Goal: Transaction & Acquisition: Book appointment/travel/reservation

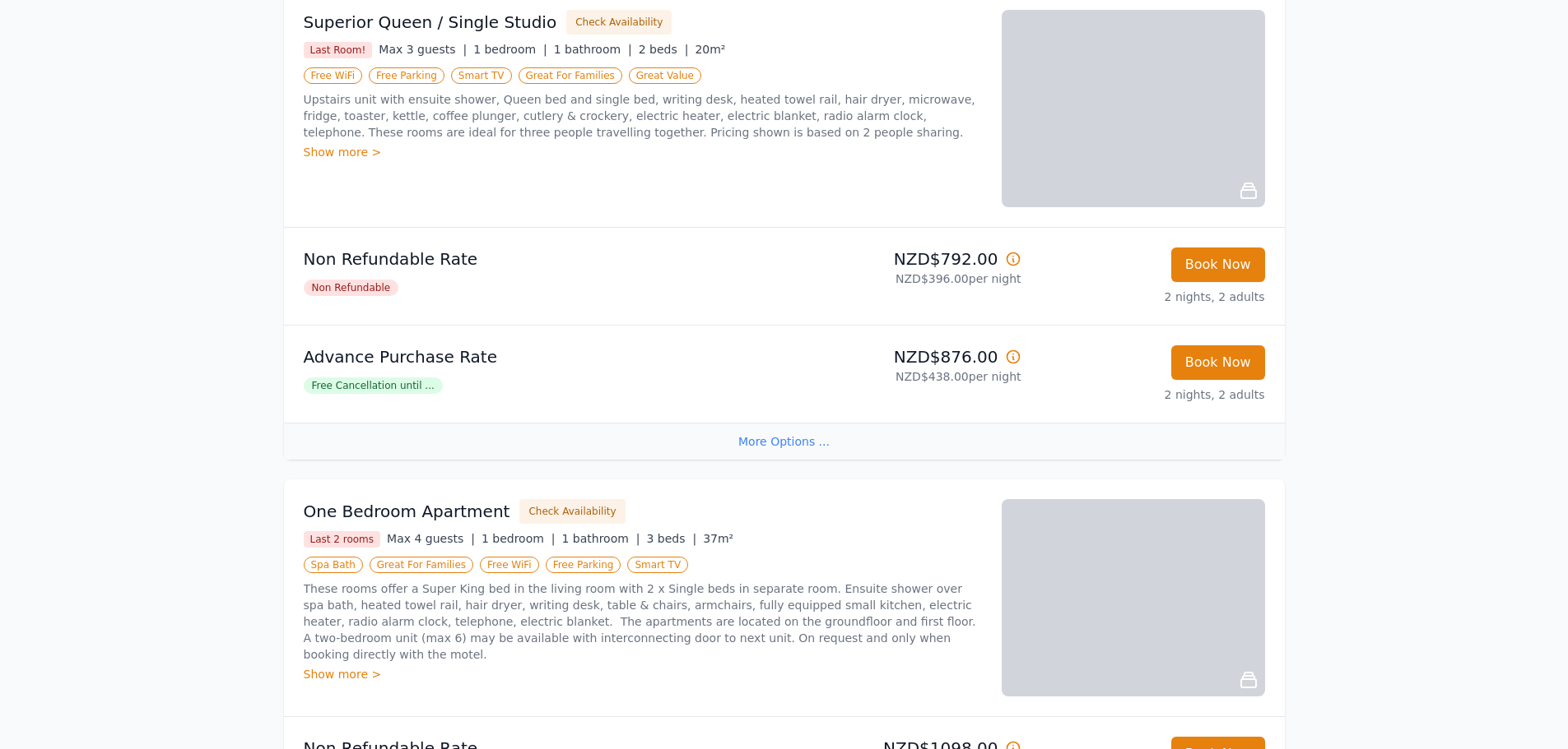
scroll to position [411, 0]
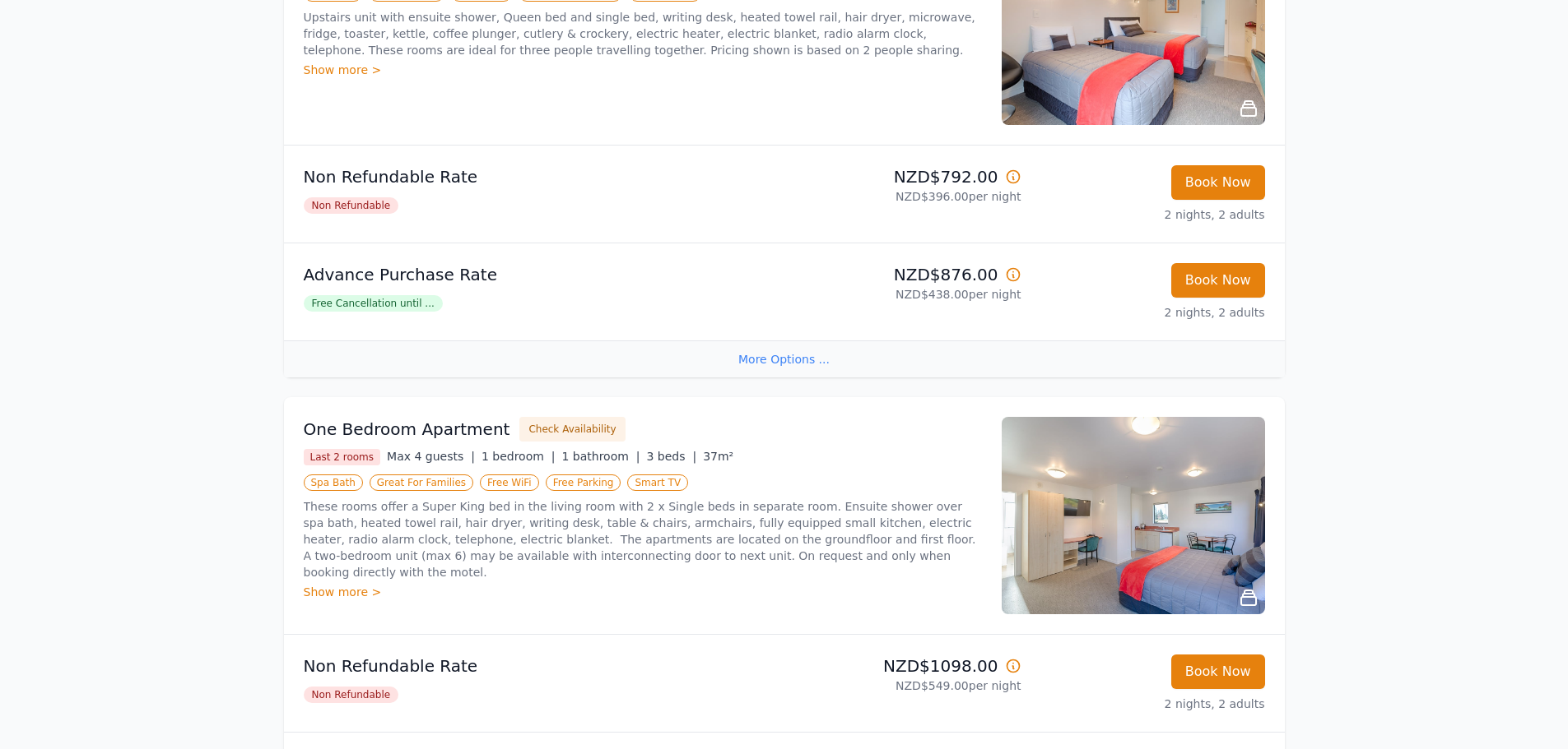
click at [350, 584] on div "Show more >" at bounding box center [642, 593] width 678 height 17
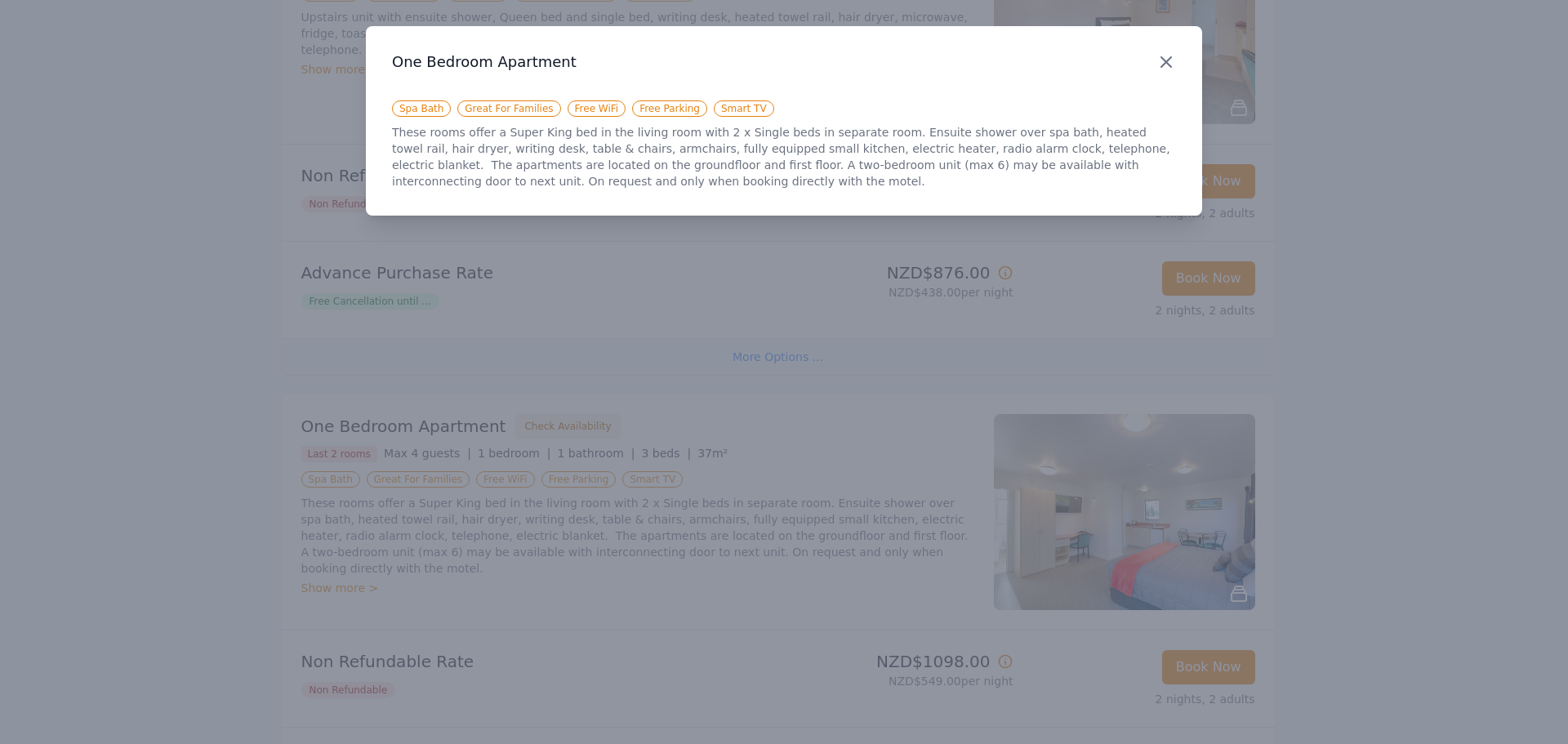
click at [1169, 60] on icon "button" at bounding box center [1166, 62] width 20 height 20
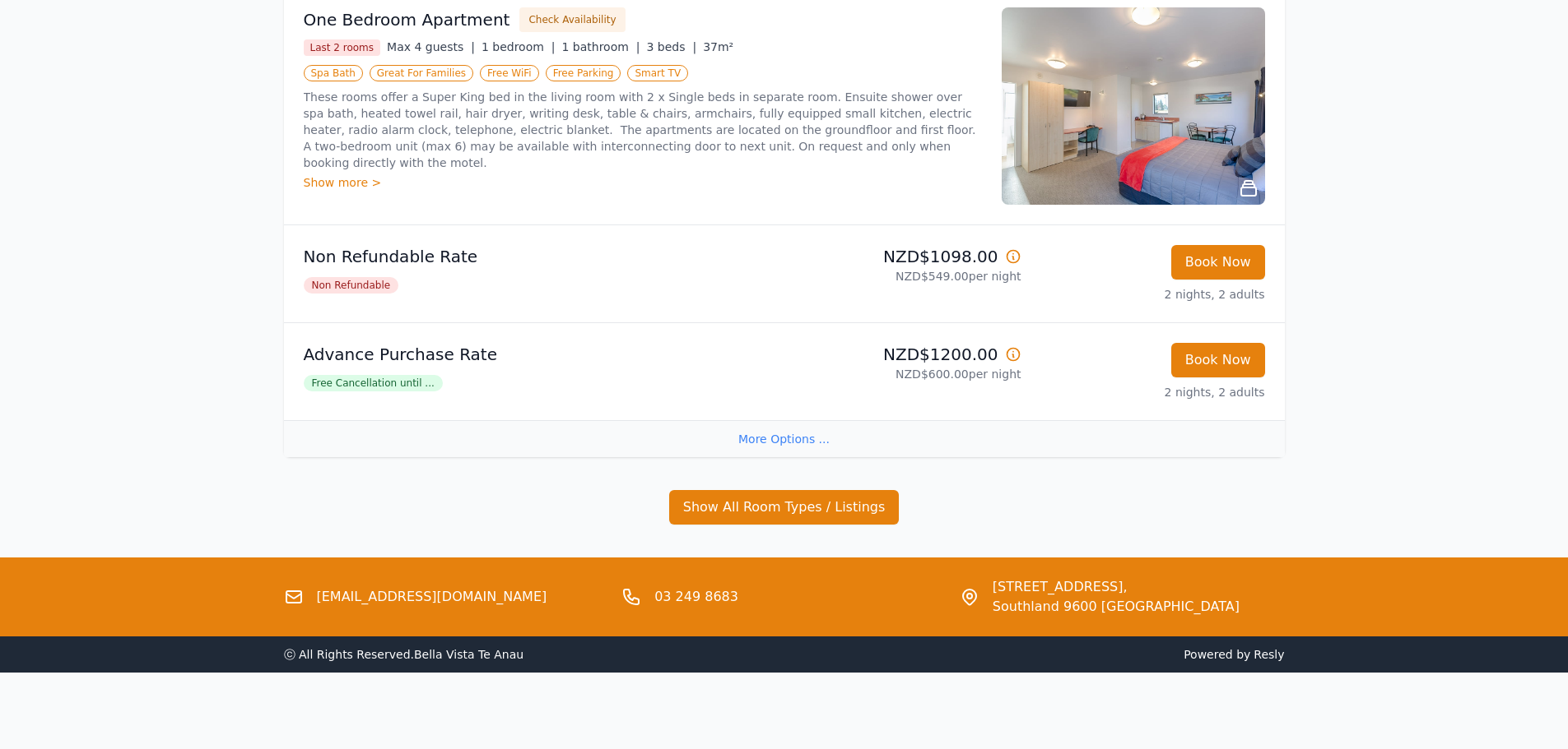
scroll to position [823, 0]
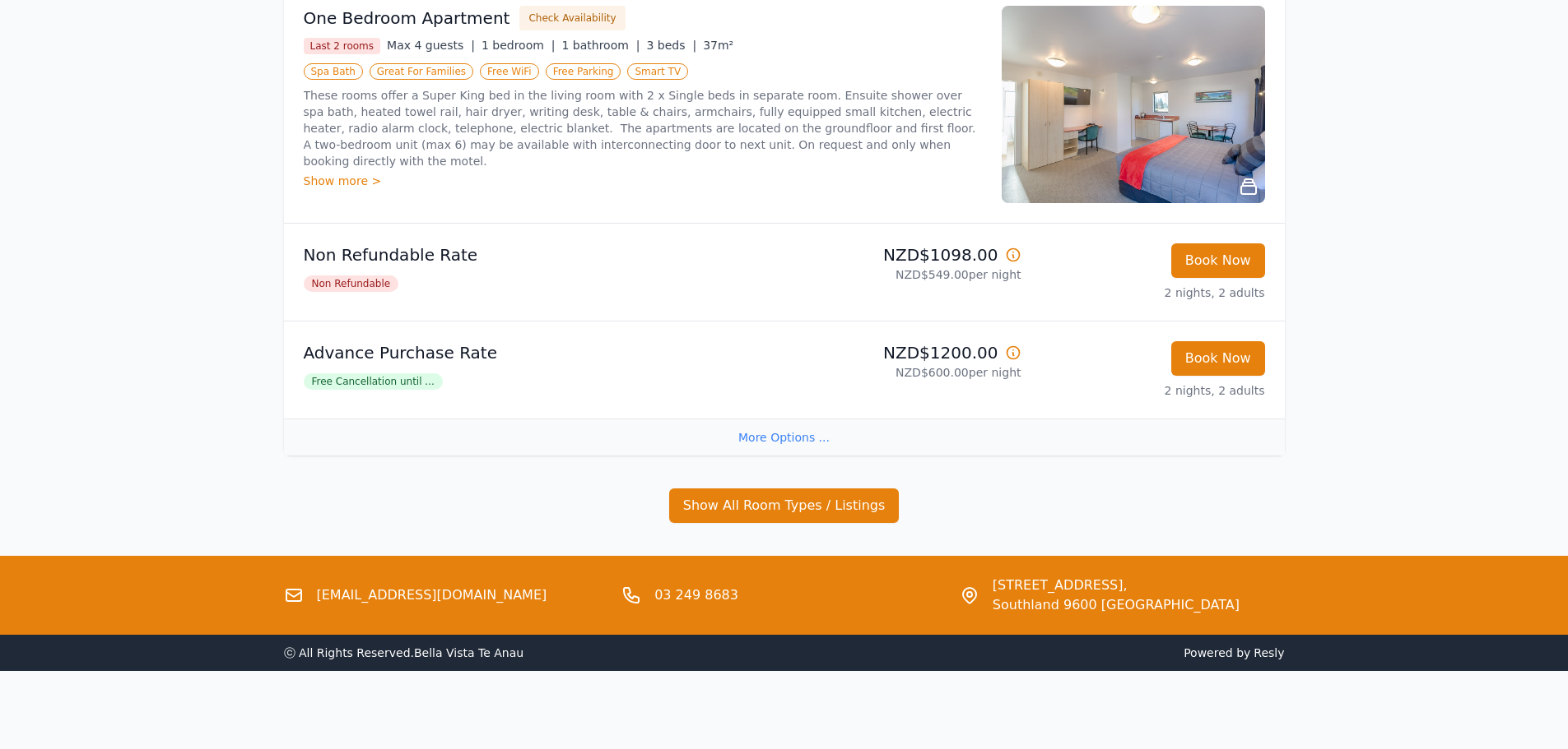
click at [780, 438] on div "More Options ..." at bounding box center [784, 437] width 1001 height 37
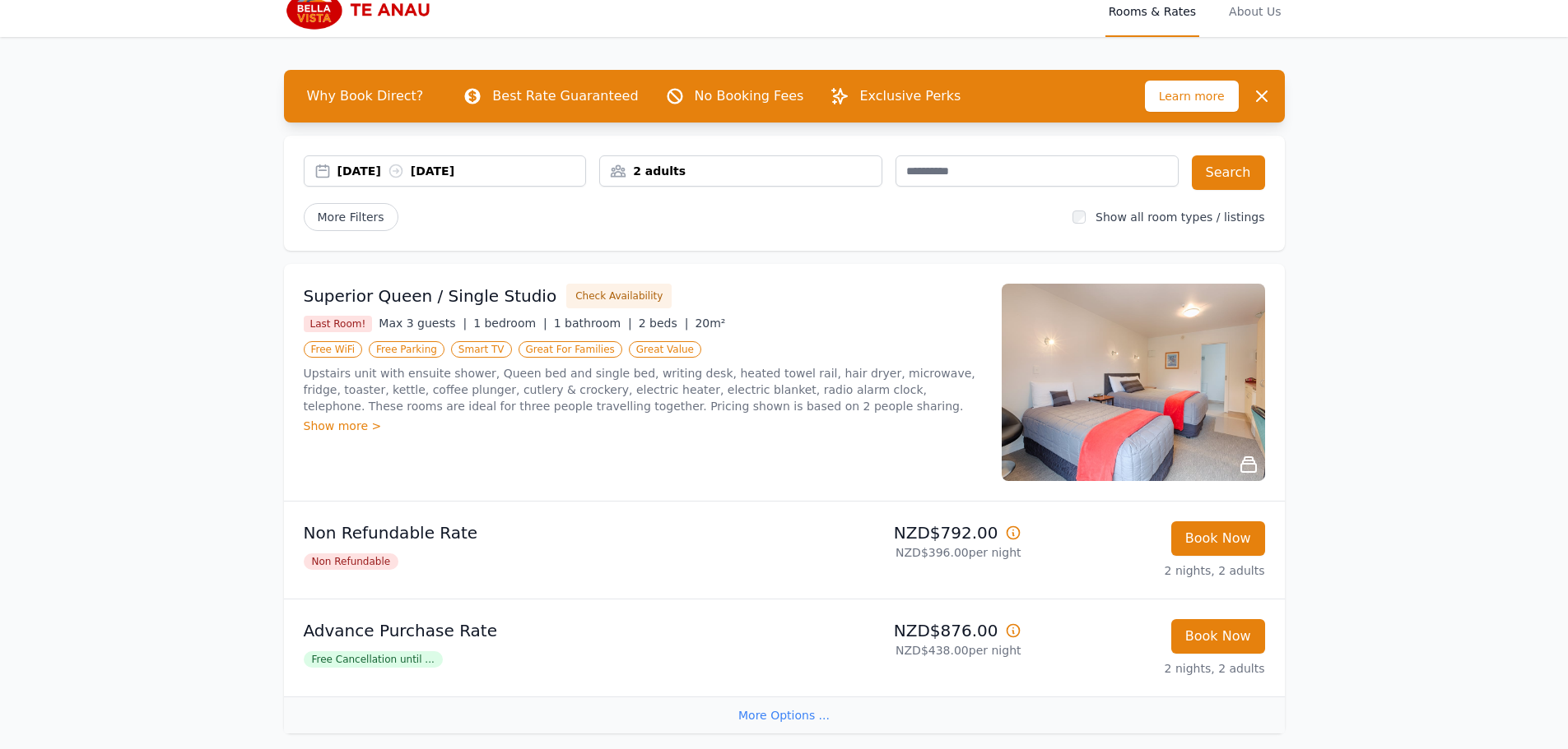
scroll to position [46, 0]
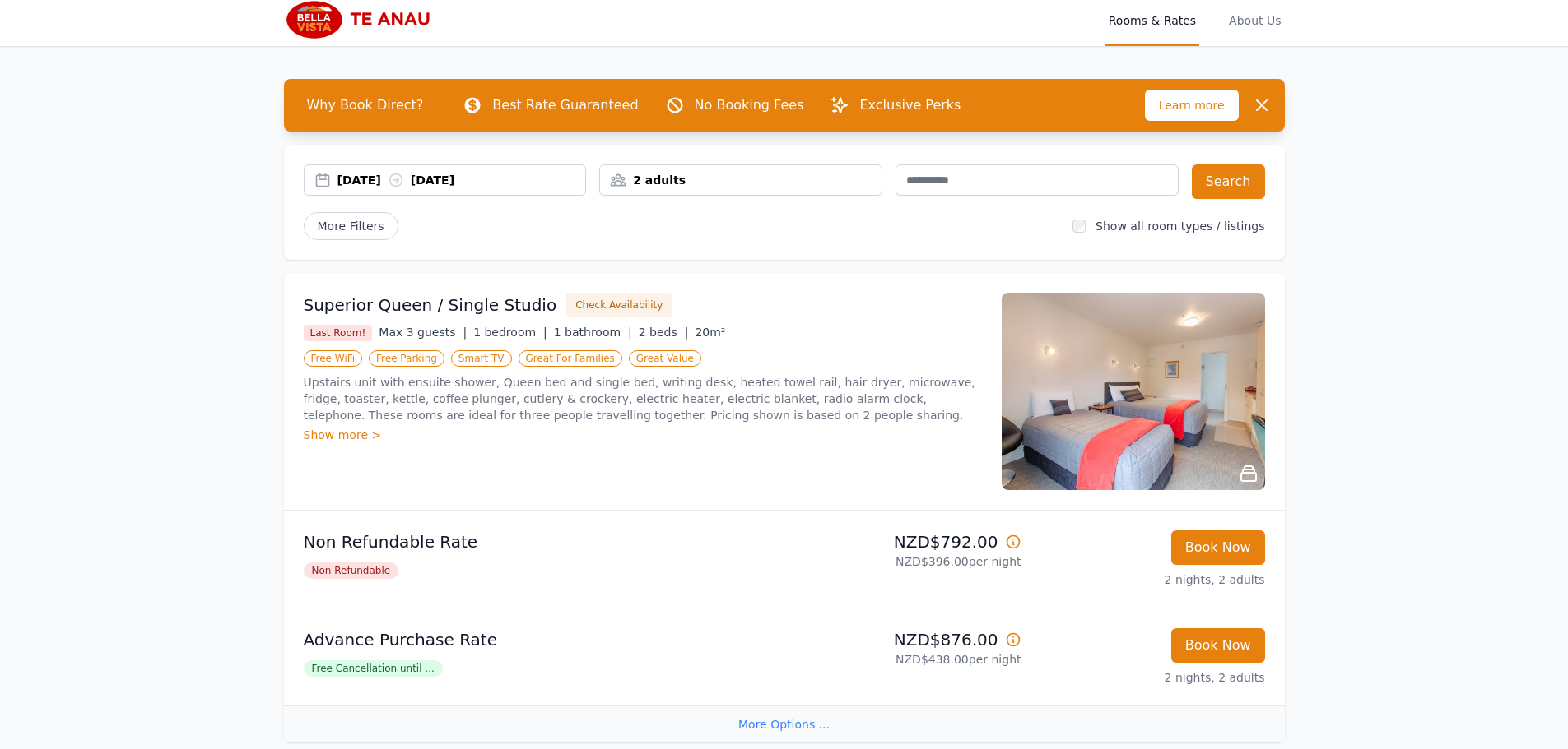
click at [341, 436] on div "Show more >" at bounding box center [642, 436] width 678 height 17
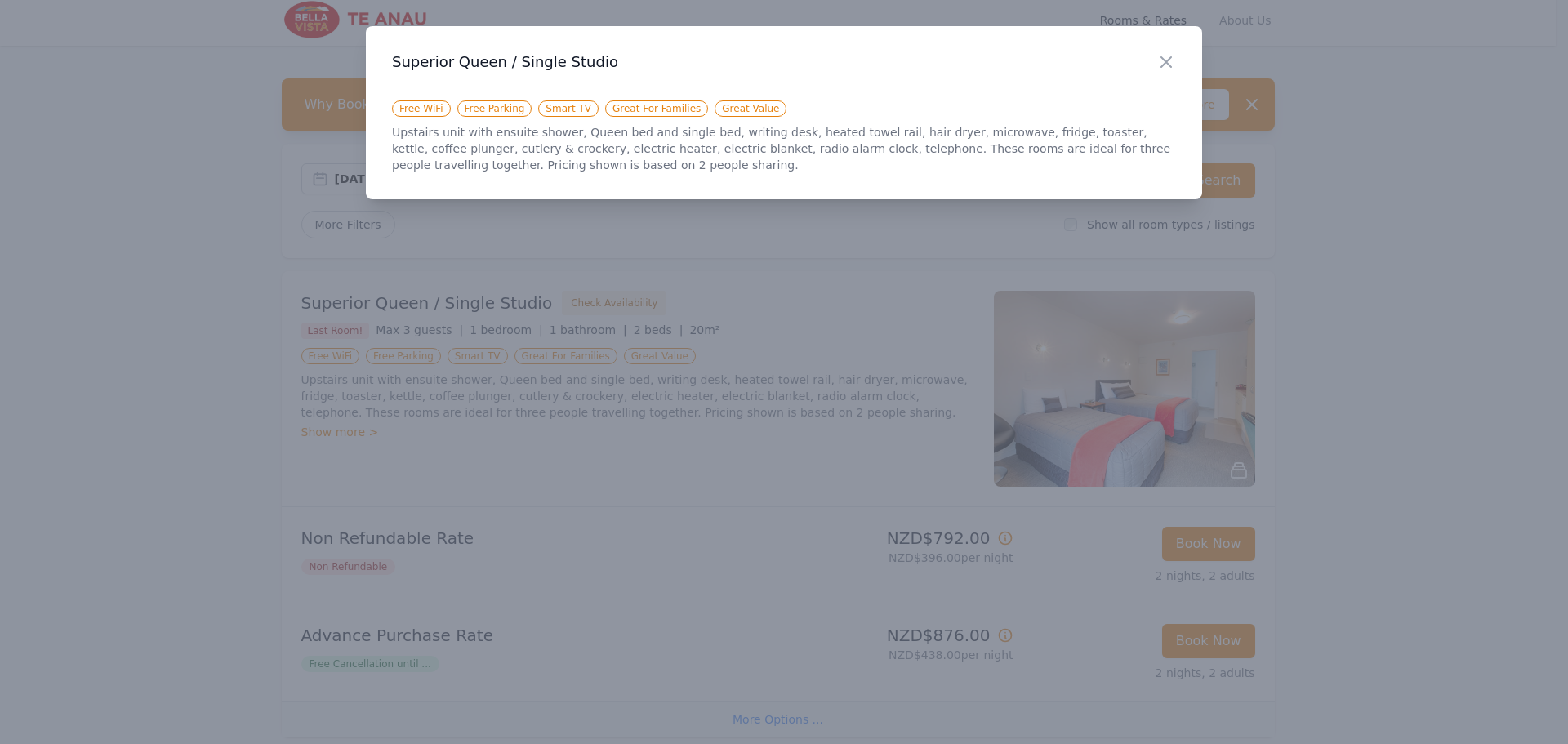
click at [1185, 58] on div "Close" at bounding box center [1178, 52] width 45 height 51
click at [1169, 59] on icon "button" at bounding box center [1166, 62] width 10 height 10
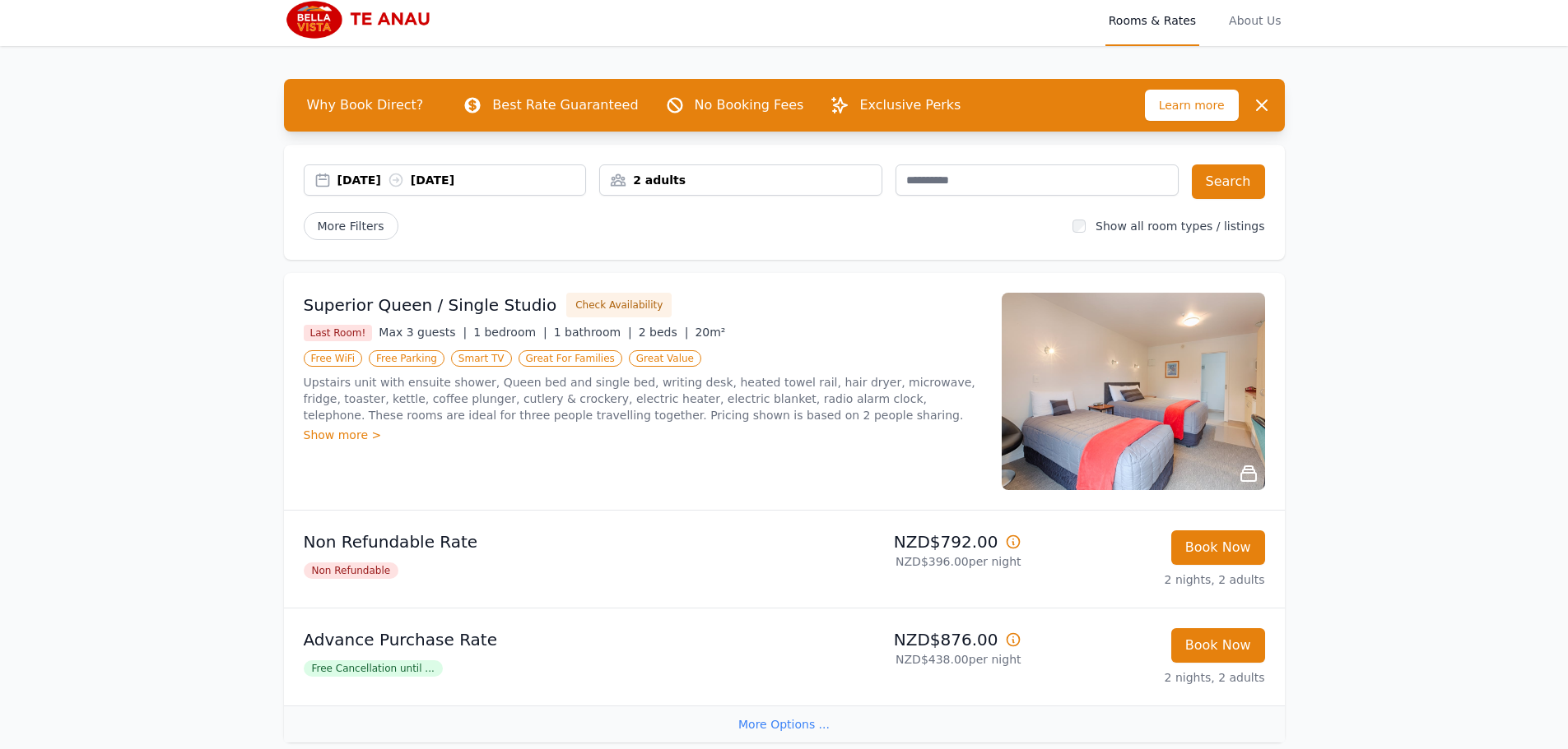
click at [1106, 416] on img at bounding box center [1133, 391] width 264 height 197
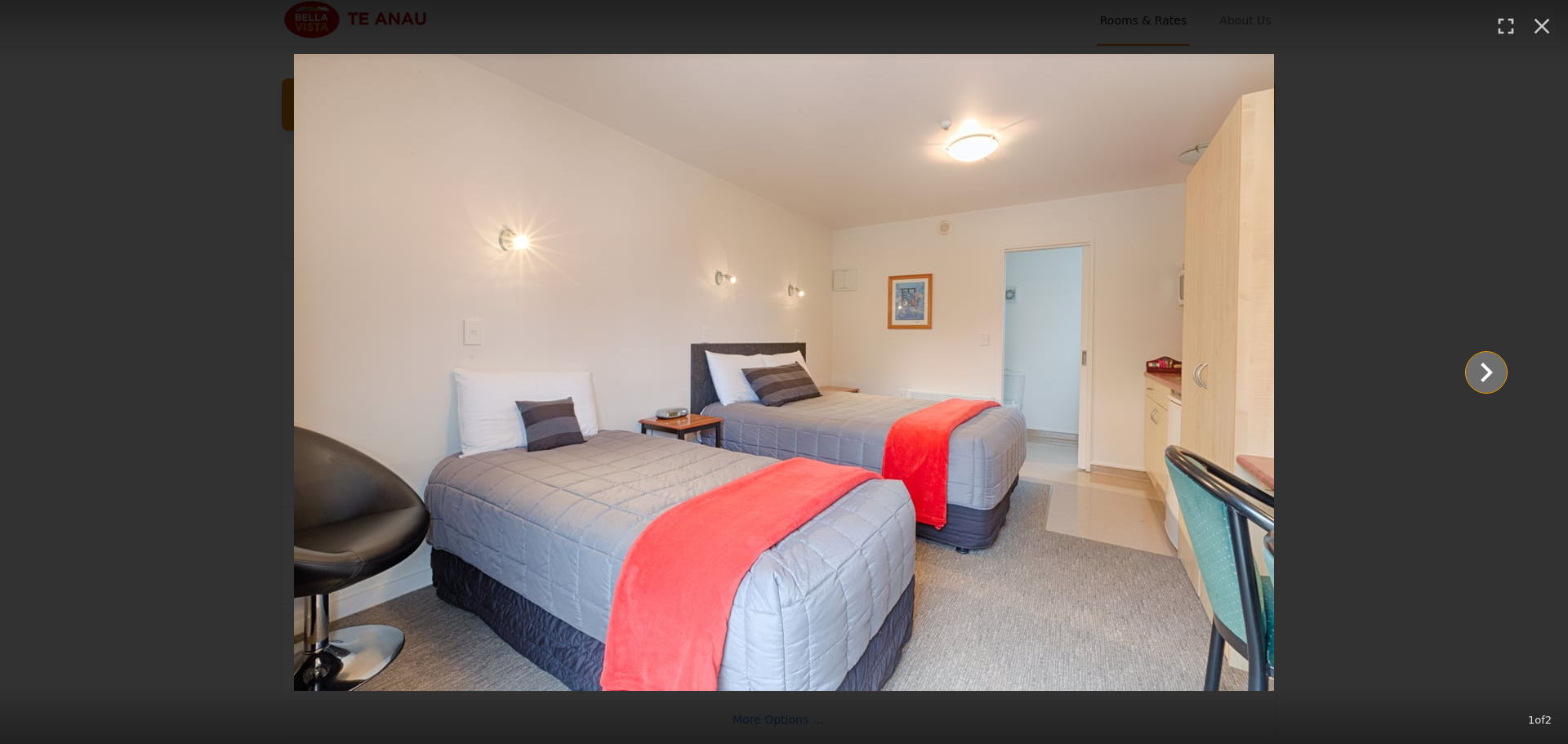
click at [1491, 370] on icon "Show slide 2 of 2" at bounding box center [1485, 372] width 39 height 39
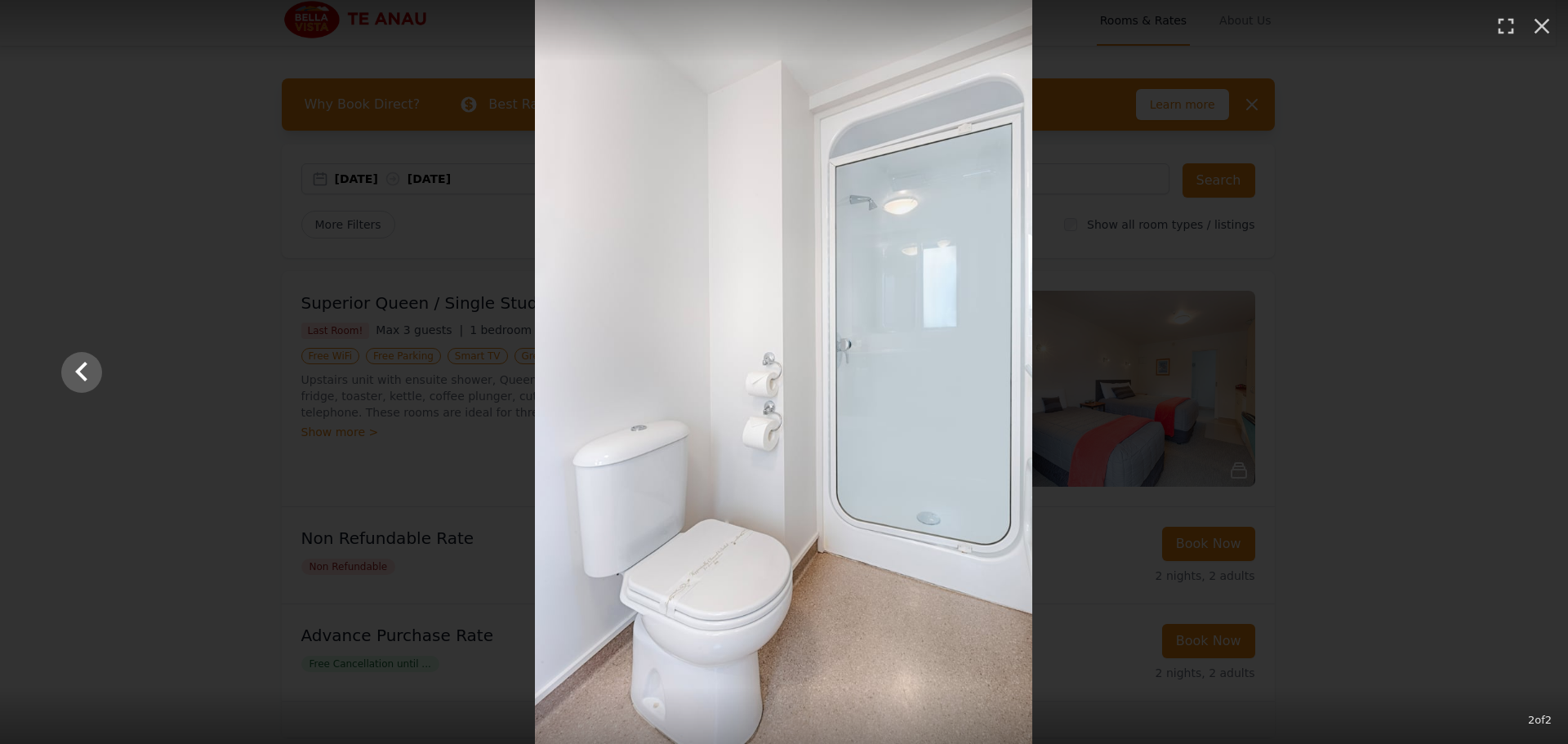
click at [1491, 370] on div at bounding box center [783, 372] width 1478 height 744
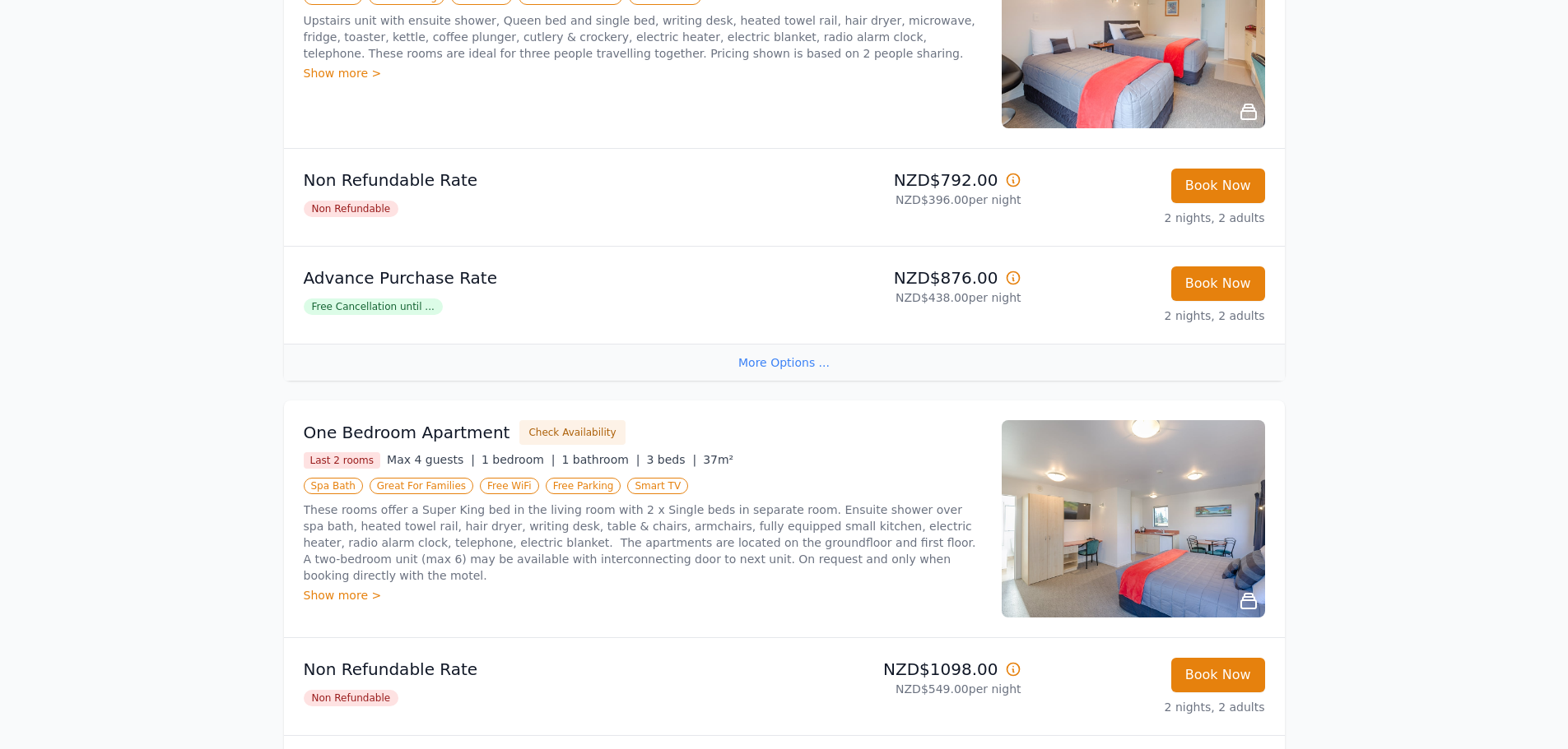
scroll to position [411, 0]
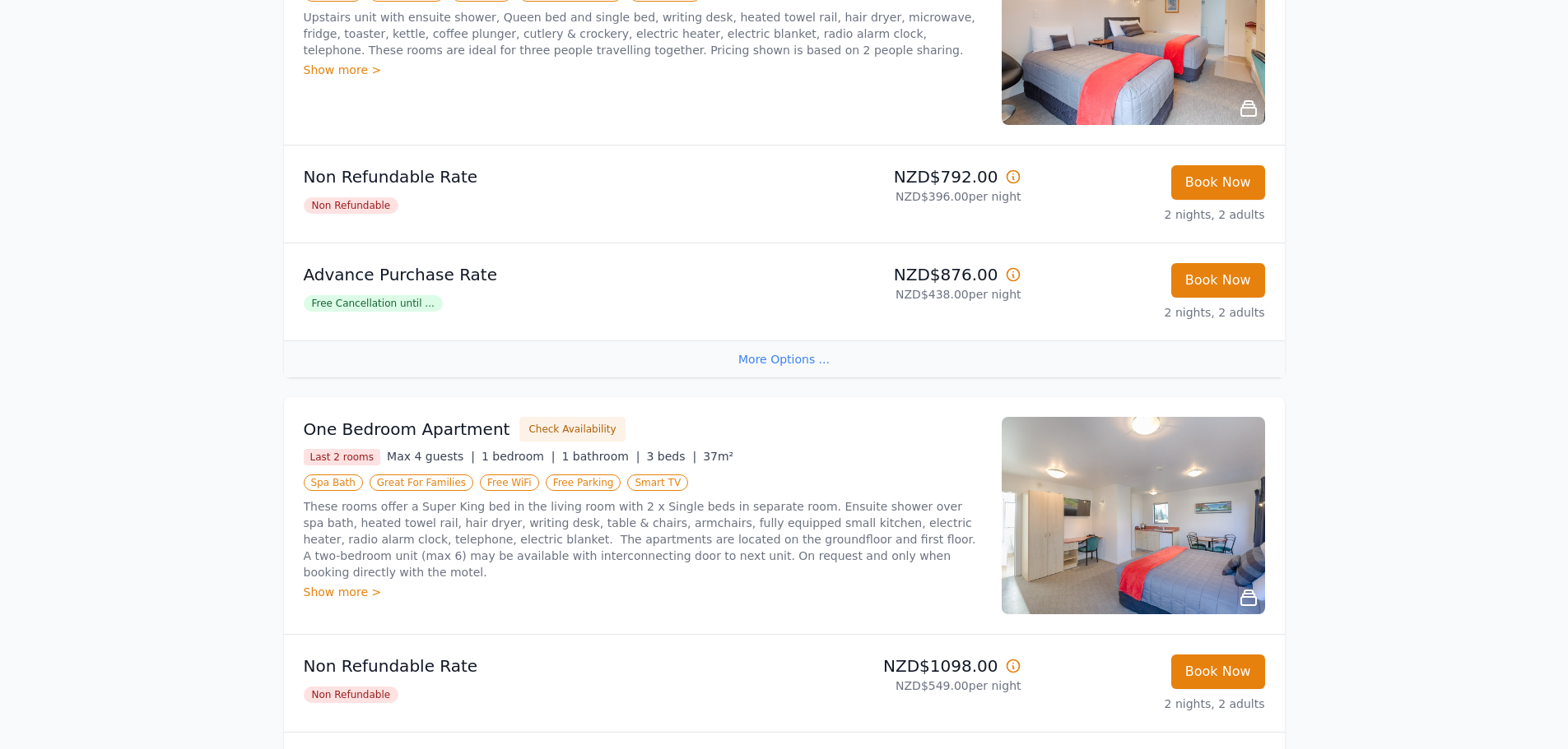
click at [1142, 541] on img at bounding box center [1133, 515] width 264 height 197
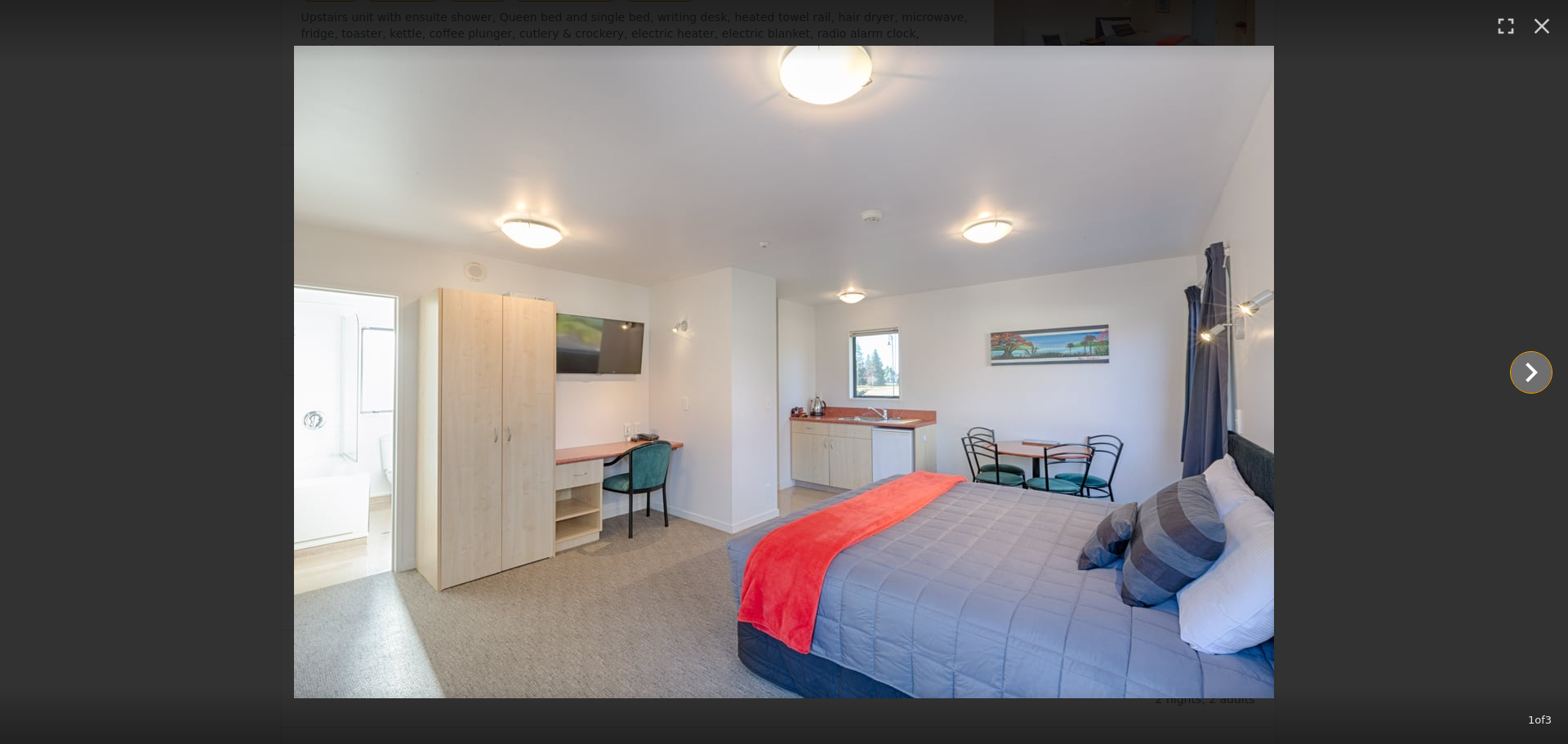
click at [1531, 367] on icon "Show slide 2 of 3" at bounding box center [1532, 372] width 12 height 20
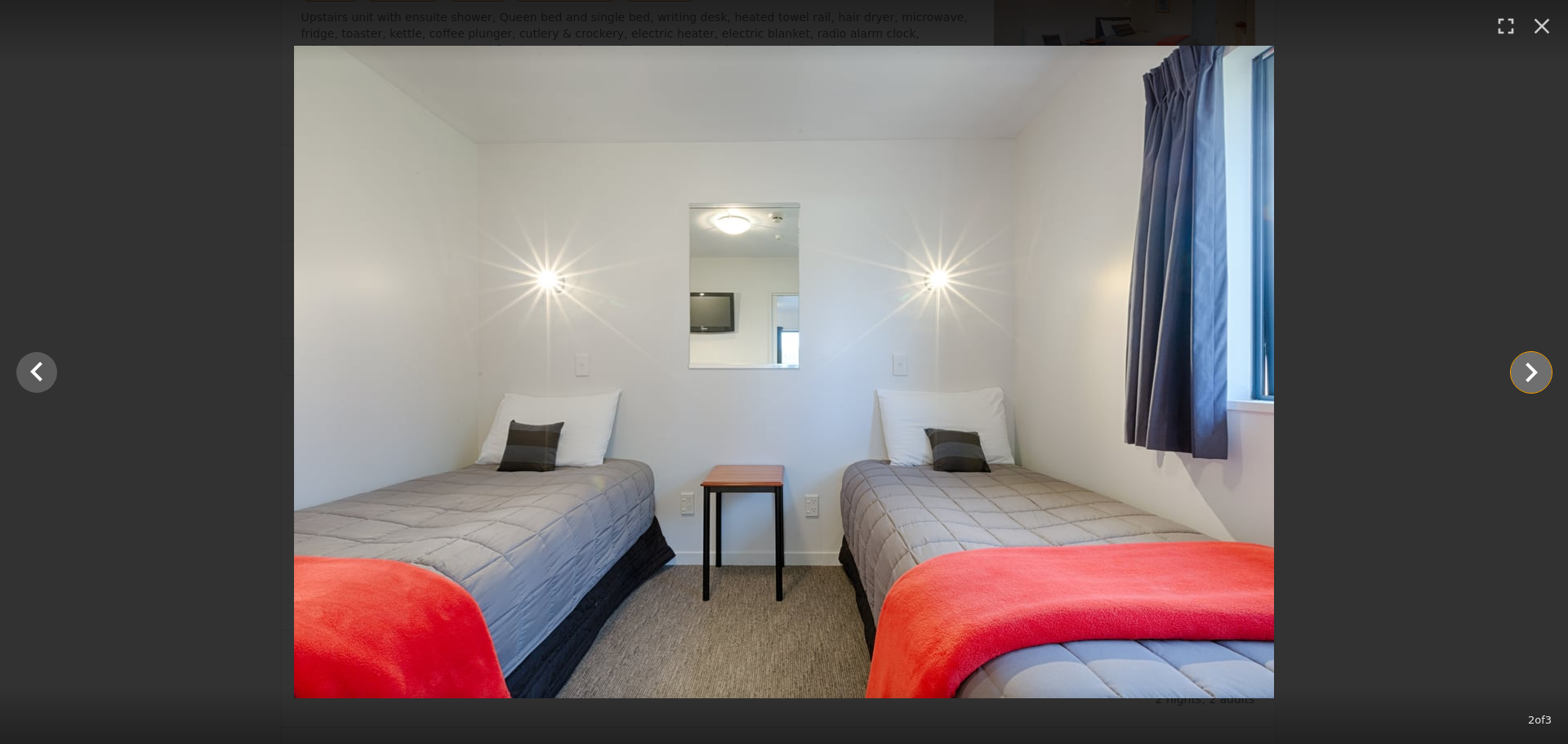
click at [1531, 367] on icon "Show slide 3 of 3" at bounding box center [1532, 372] width 12 height 20
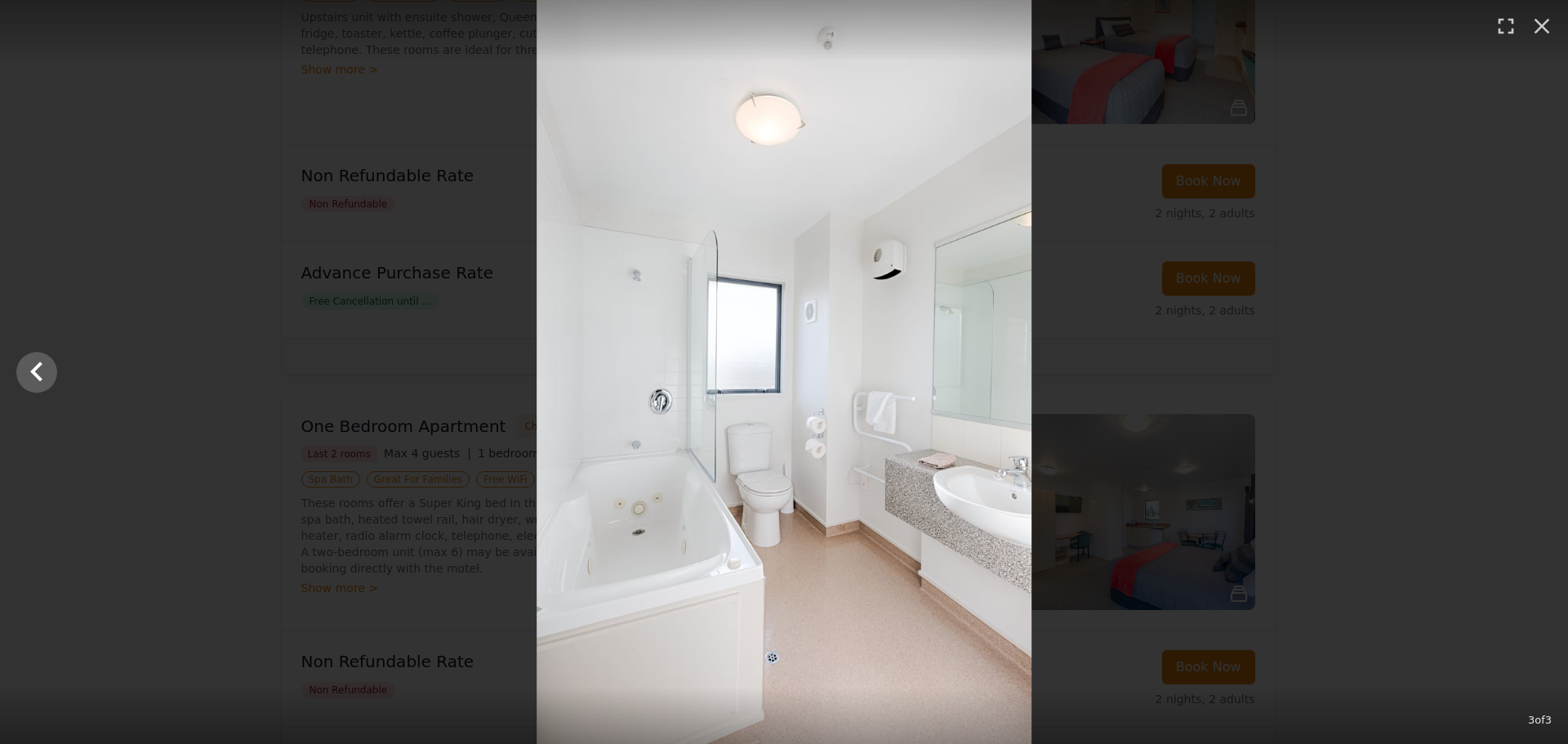
click at [1531, 367] on div at bounding box center [784, 372] width 1568 height 744
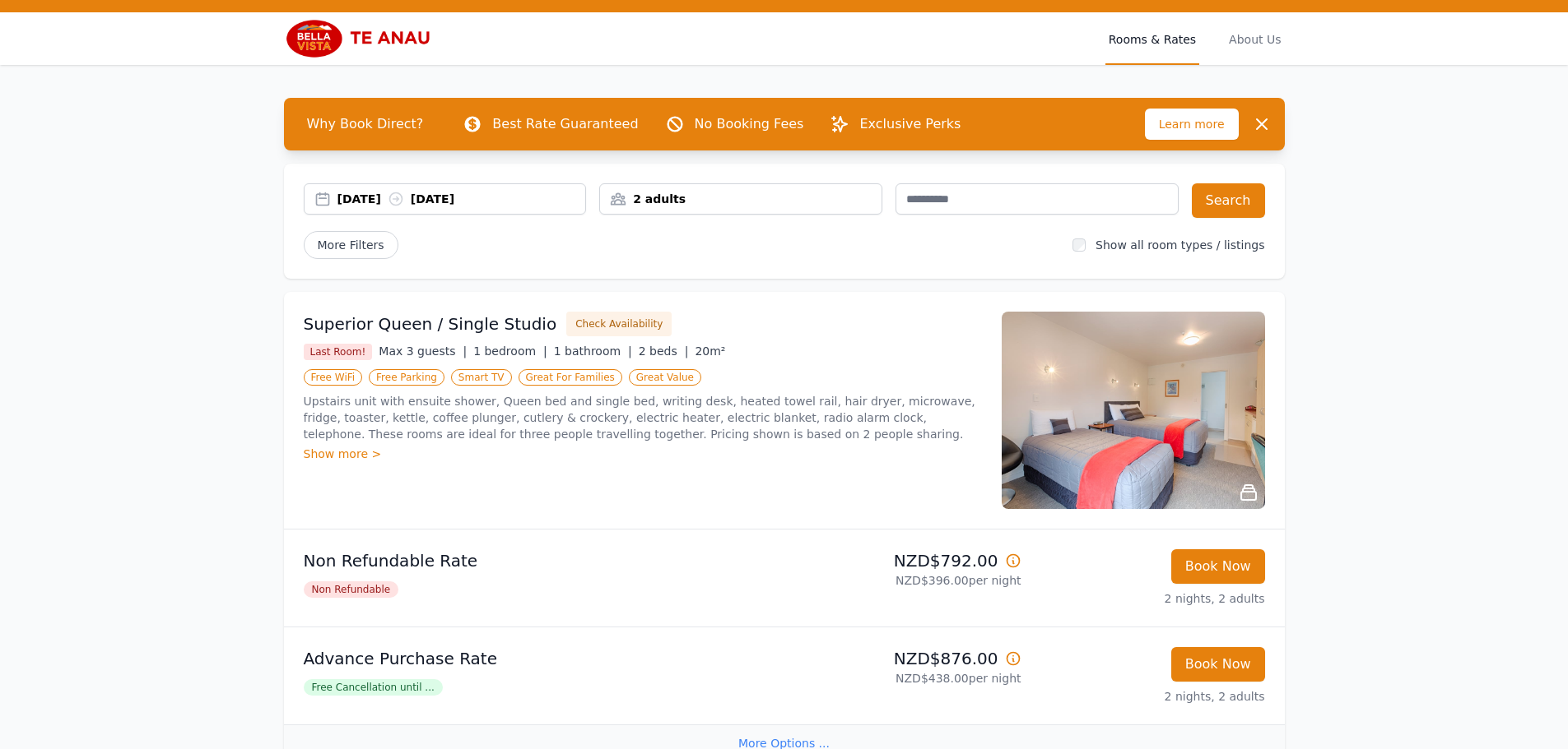
scroll to position [0, 0]
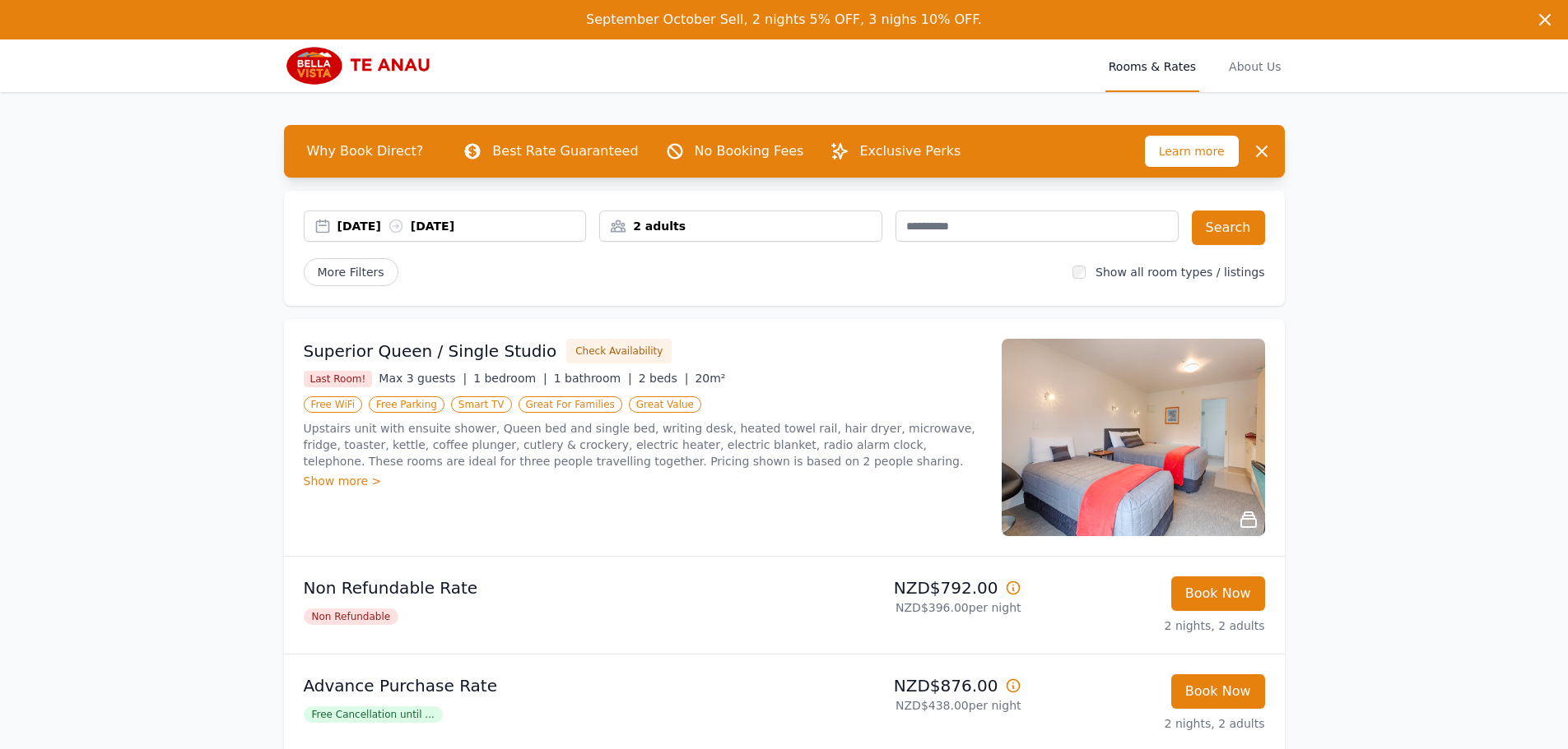
click at [322, 64] on img at bounding box center [363, 65] width 159 height 39
